Goal: Task Accomplishment & Management: Complete application form

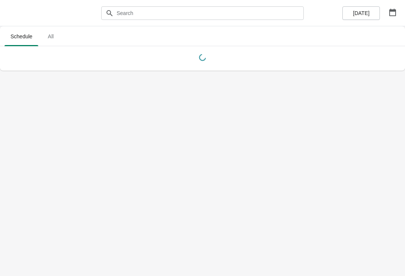
click at [392, 14] on icon "button" at bounding box center [393, 13] width 8 height 8
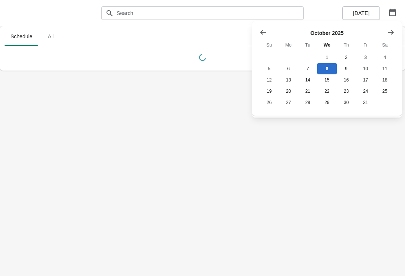
click at [369, 68] on button "10" at bounding box center [365, 68] width 19 height 11
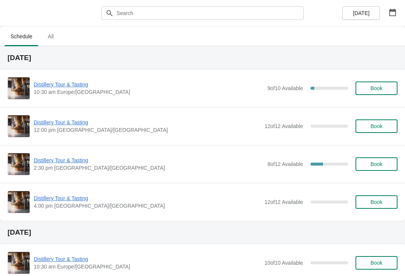
click at [375, 160] on button "Book" at bounding box center [377, 164] width 42 height 14
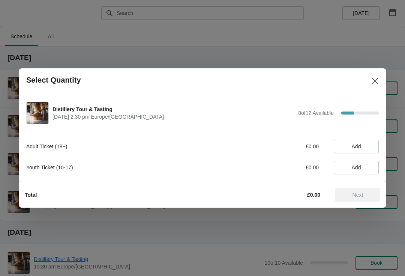
click at [365, 144] on span "Add" at bounding box center [356, 146] width 32 height 6
click at [373, 145] on icon at bounding box center [369, 147] width 8 height 8
click at [352, 191] on button "Next" at bounding box center [357, 195] width 45 height 14
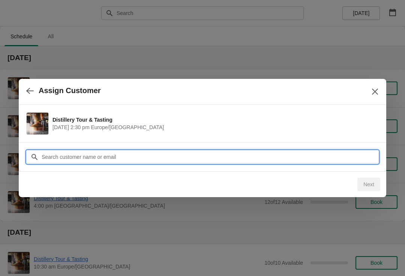
click at [177, 154] on input "Customer" at bounding box center [210, 157] width 338 height 14
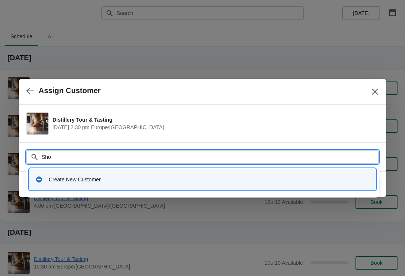
type input "Shop"
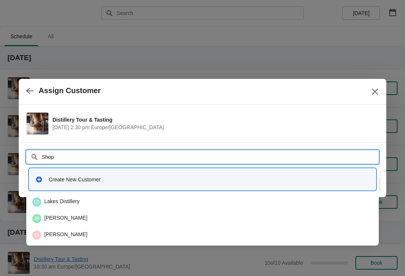
click at [138, 197] on div "[GEOGRAPHIC_DATA]" at bounding box center [202, 201] width 341 height 9
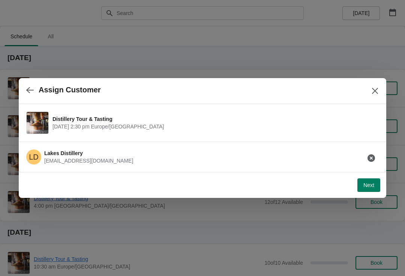
click at [364, 183] on span "Next" at bounding box center [368, 185] width 11 height 6
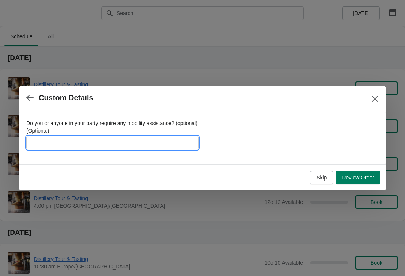
click at [142, 137] on input "Do you or anyone in your party require any mobility assistance? (optional) (Opt…" at bounding box center [112, 143] width 173 height 14
type input "[PERSON_NAME]"
